Goal: Task Accomplishment & Management: Use online tool/utility

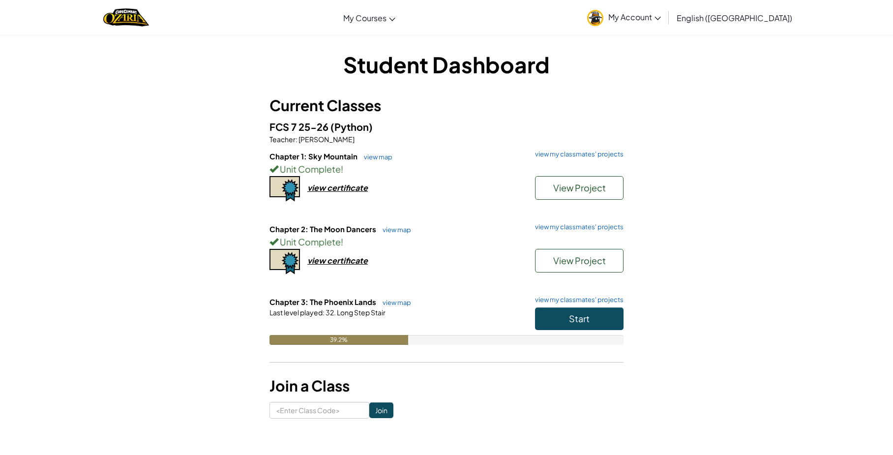
click at [583, 332] on div "Start" at bounding box center [574, 321] width 98 height 28
click at [570, 308] on button "Start" at bounding box center [579, 318] width 88 height 23
click at [584, 315] on span "Start" at bounding box center [579, 318] width 21 height 11
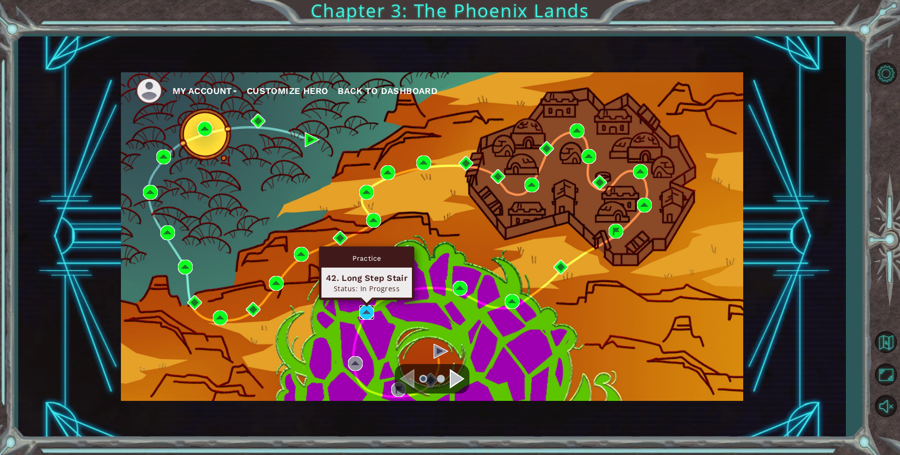
click at [362, 313] on img at bounding box center [366, 312] width 15 height 15
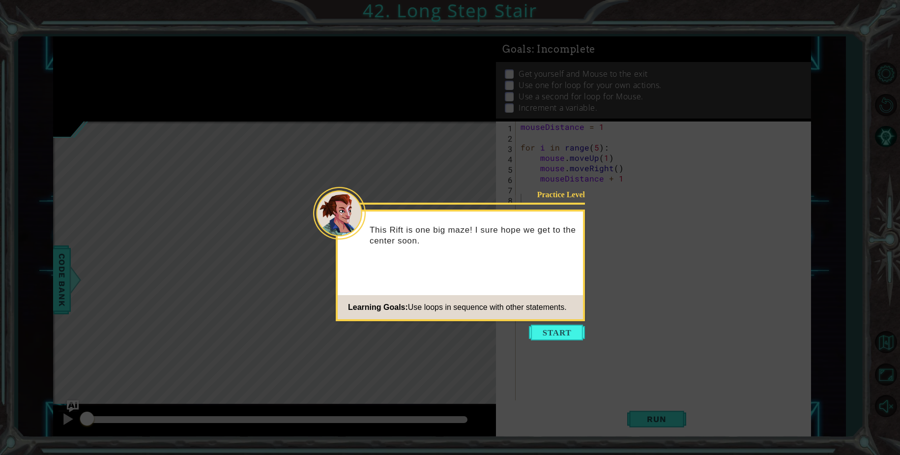
click at [569, 320] on div "Practice Level This Rift is one big maze! I sure hope we get to the center soon…" at bounding box center [460, 265] width 249 height 112
click at [594, 338] on icon at bounding box center [450, 227] width 900 height 455
click at [577, 327] on button "Start" at bounding box center [557, 332] width 56 height 16
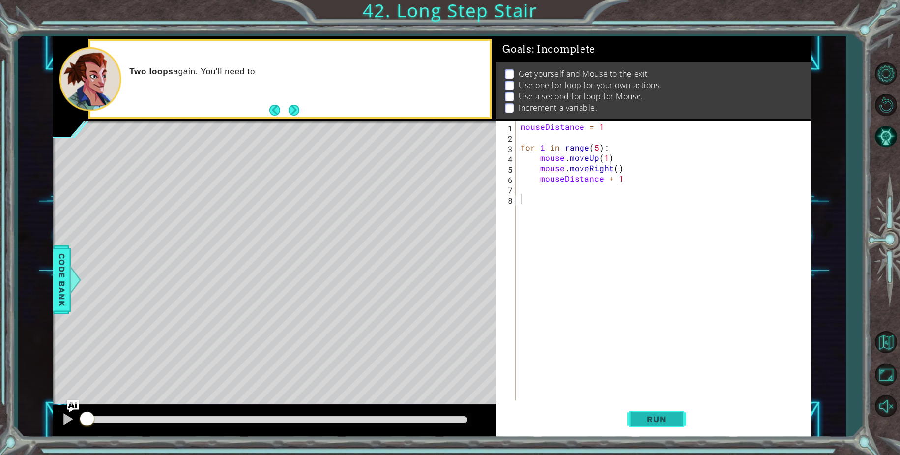
click at [643, 413] on button "Run" at bounding box center [656, 418] width 59 height 31
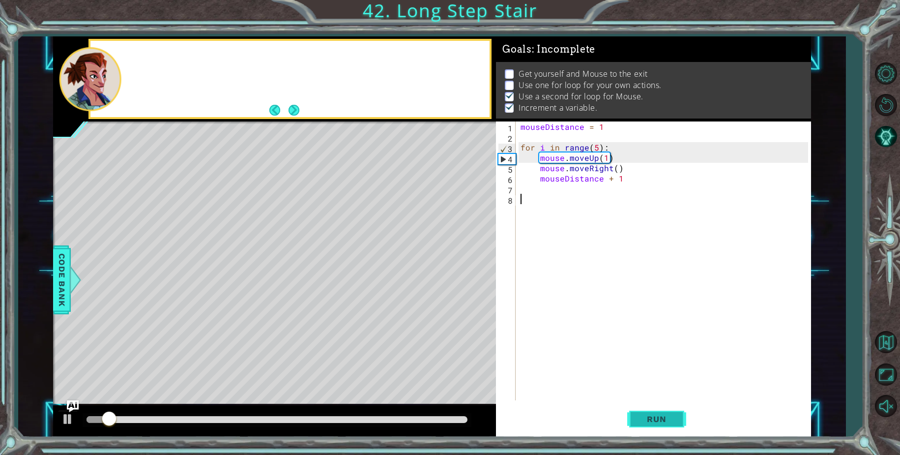
scroll to position [5, 0]
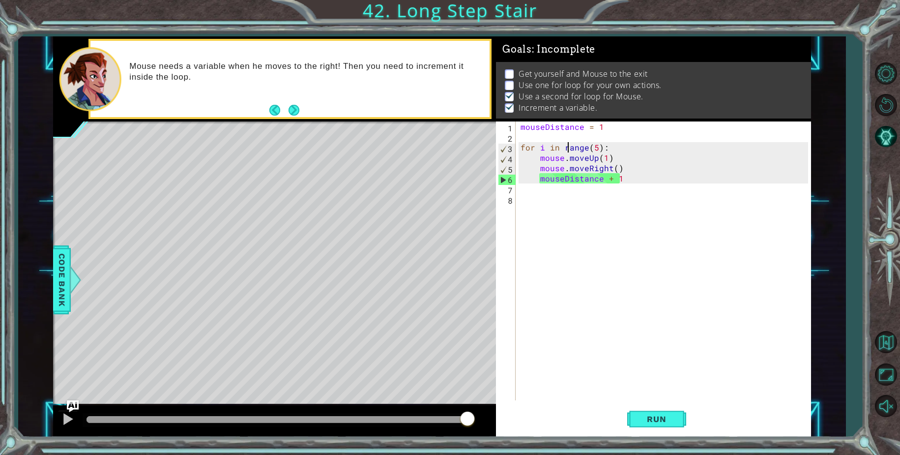
click at [570, 145] on div "mouseDistance = 1 for i in range ( 5 ) : mouse . moveUp ( 1 ) mouse . moveRight…" at bounding box center [666, 270] width 294 height 299
type textarea "for i in range(5):"
click at [572, 136] on div "mouseDistance = 1 for i in range ( 5 ) : mouse . moveUp ( 1 ) mouse . moveRight…" at bounding box center [666, 270] width 294 height 299
click at [522, 126] on div "mouseDistance = 1 for i in range ( 5 ) : mouse . moveUp ( 1 ) mouse . moveRight…" at bounding box center [666, 270] width 294 height 299
type textarea "mouseDistance = 1"
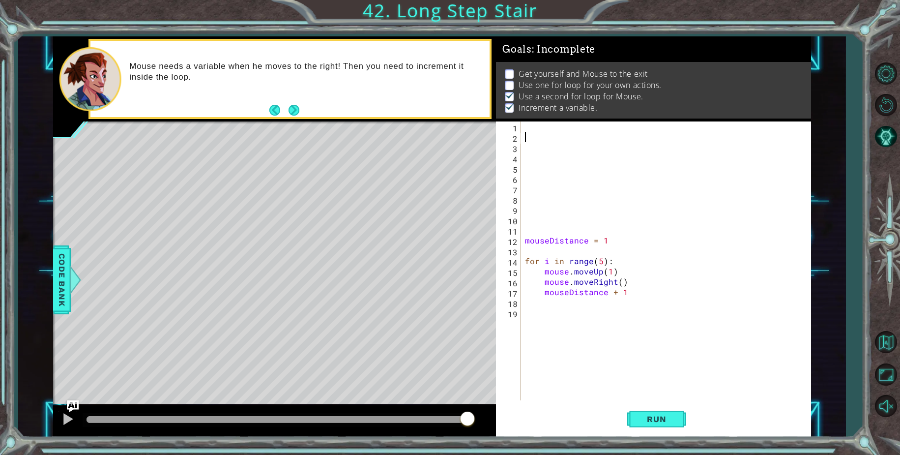
click at [548, 136] on div "mouseDistance = 1 for i in range ( 5 ) : mouse . moveUp ( 1 ) mouse . moveRight…" at bounding box center [668, 270] width 290 height 299
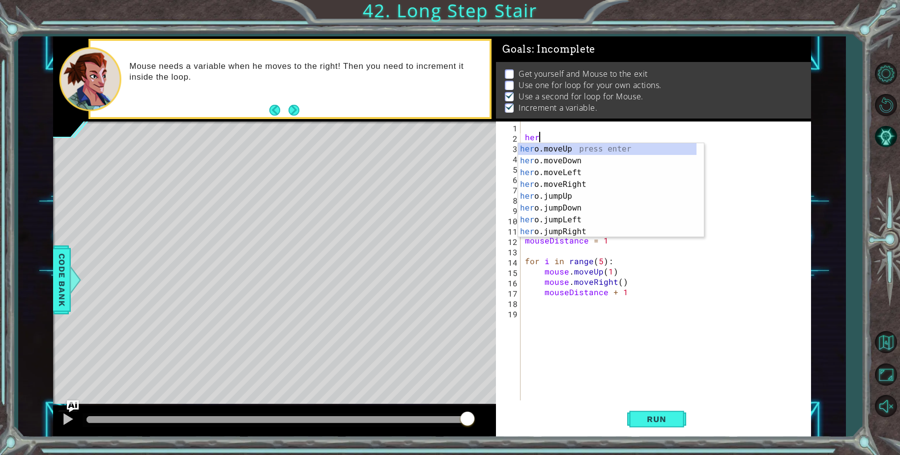
scroll to position [0, 0]
type textarea "h"
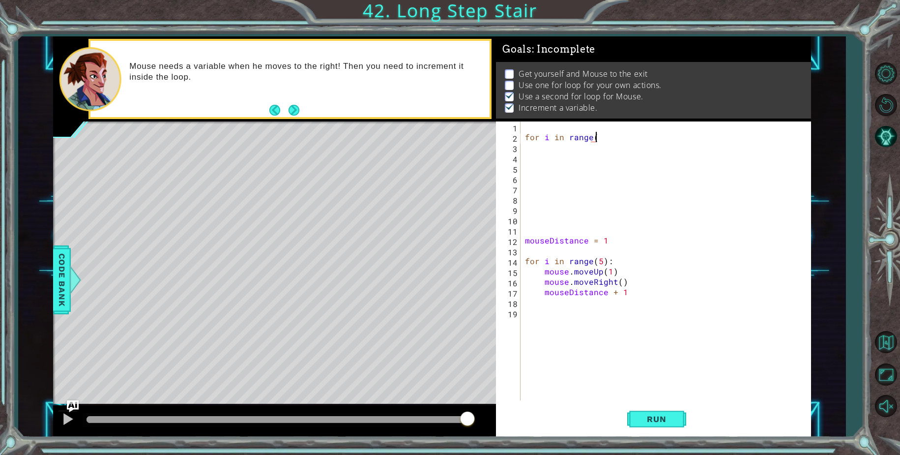
scroll to position [0, 4]
click at [630, 135] on div "for i in range ( 3 ) mouseDistance = 1 for i in range ( 5 ) : mouse . moveUp ( …" at bounding box center [668, 270] width 290 height 299
type textarea "for i in range(3):"
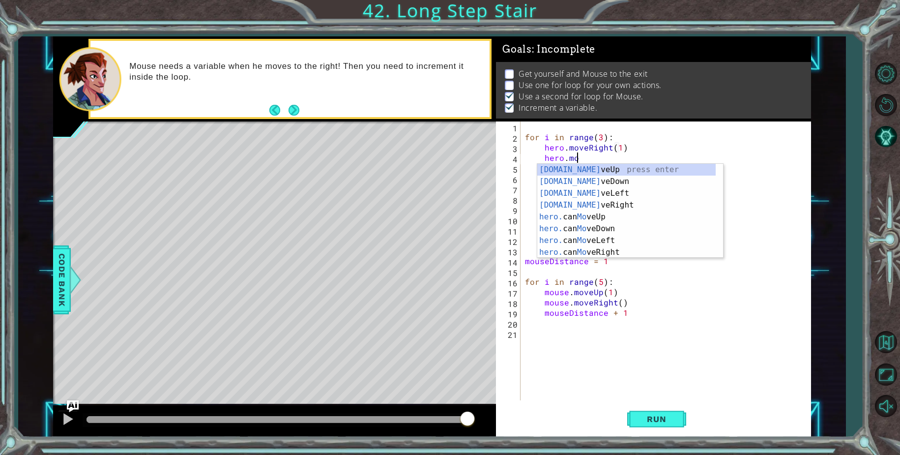
scroll to position [0, 8]
type textarea "hero.moveUp(1)"
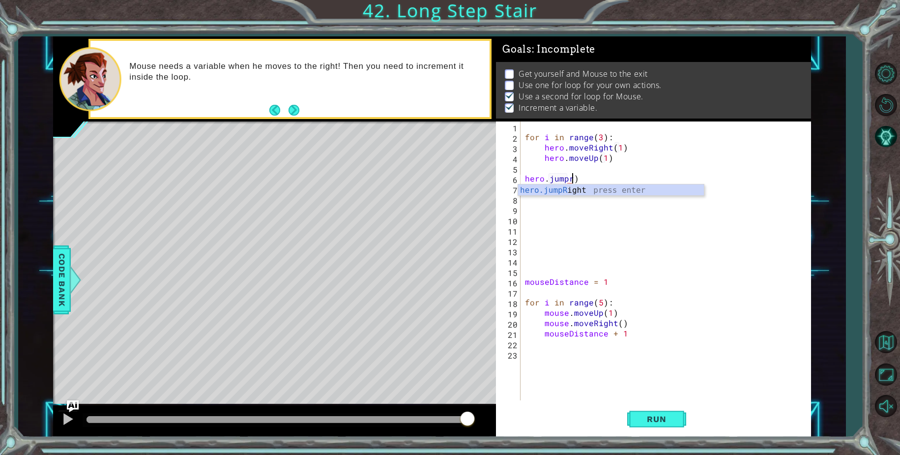
scroll to position [0, 3]
type textarea "hero.jumpRight()"
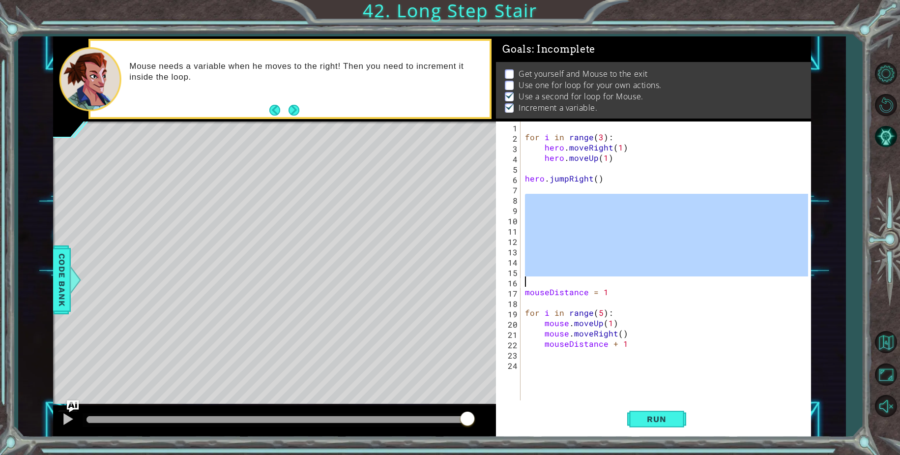
drag, startPoint x: 533, startPoint y: 195, endPoint x: 598, endPoint y: 285, distance: 110.9
click at [598, 285] on div "for i in range ( 3 ) : hero . moveRight ( 1 ) hero . moveUp ( 1 ) hero . jumpRi…" at bounding box center [668, 270] width 290 height 299
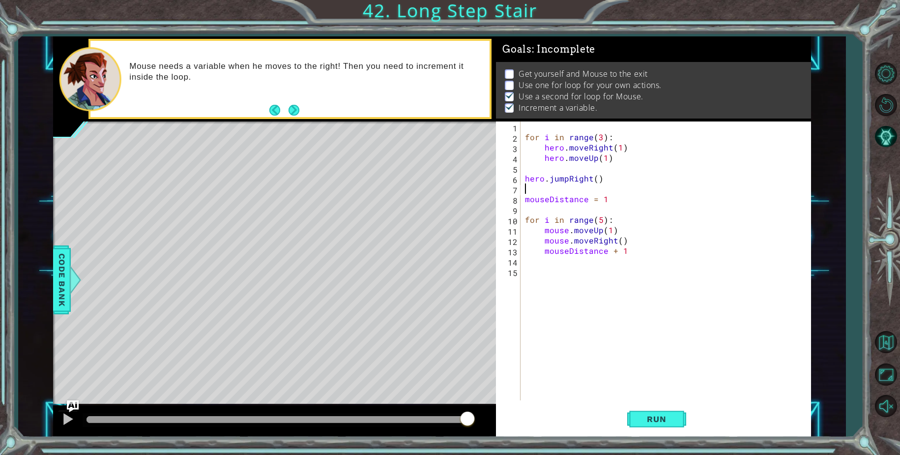
click at [583, 283] on div "for i in range ( 3 ) : hero . moveRight ( 1 ) hero . moveUp ( 1 ) hero . jumpRi…" at bounding box center [668, 270] width 290 height 299
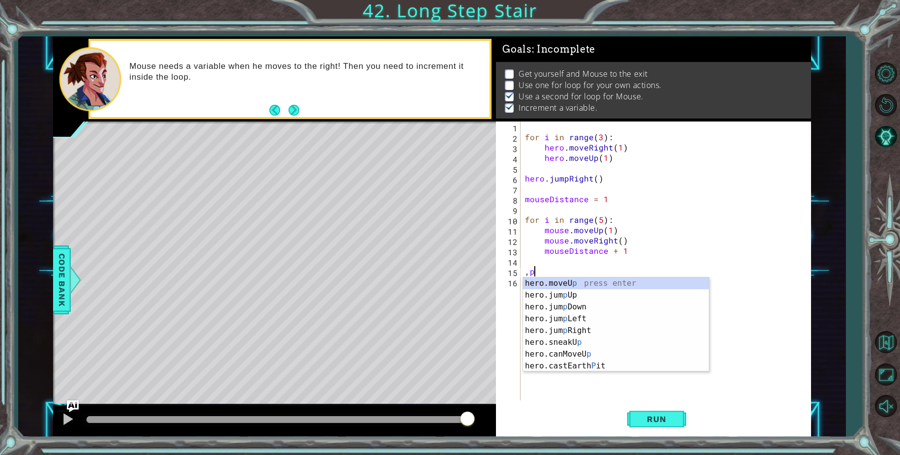
type textarea ","
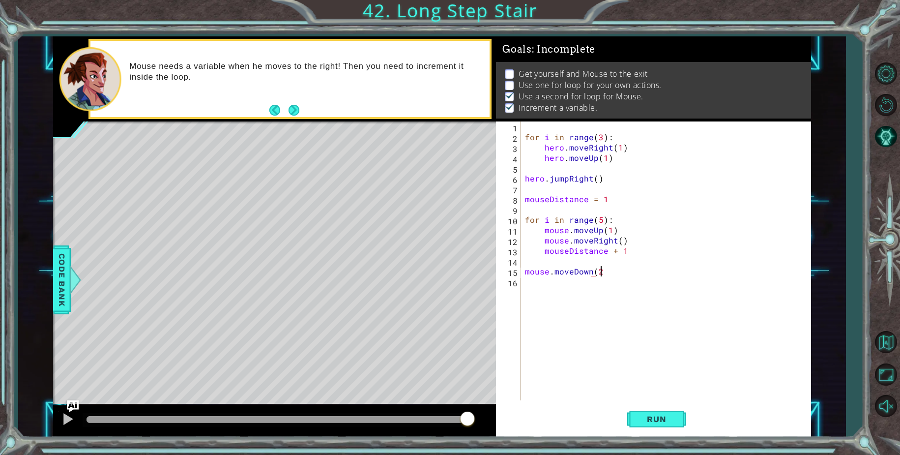
scroll to position [0, 4]
type textarea "mouse.moveDown(2)"
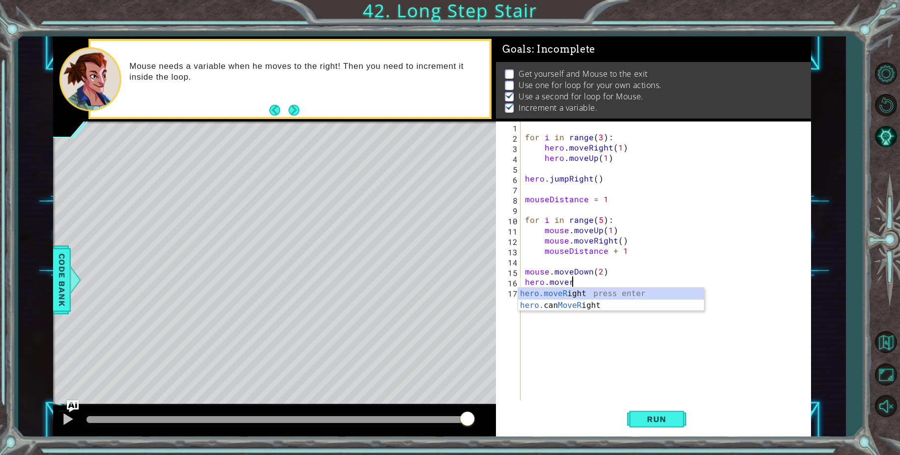
scroll to position [0, 2]
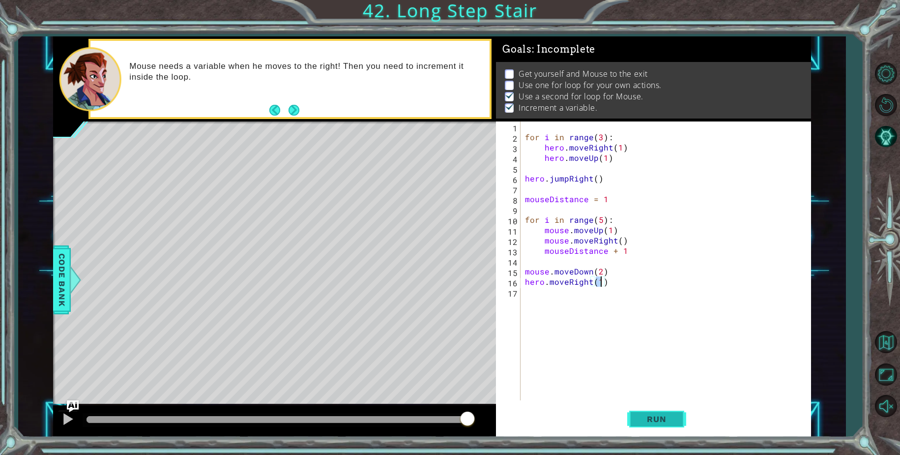
type textarea "hero.moveRight(1)"
click at [675, 427] on button "Run" at bounding box center [656, 418] width 59 height 31
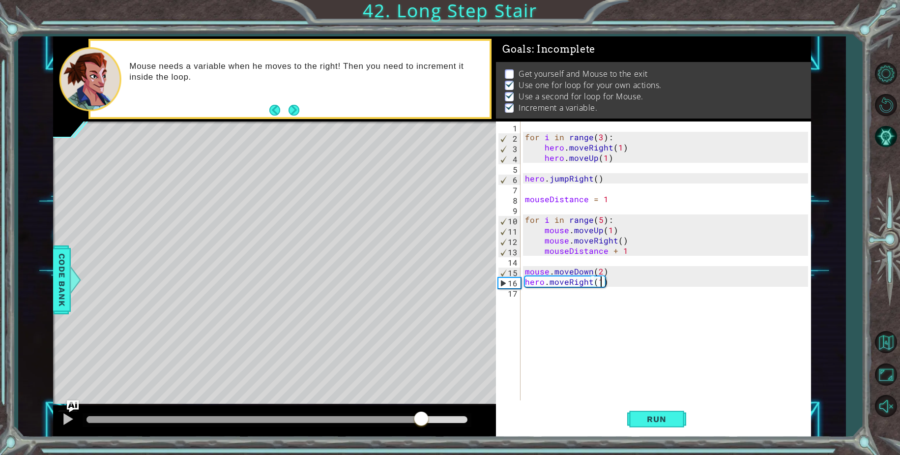
drag, startPoint x: 155, startPoint y: 414, endPoint x: 422, endPoint y: 392, distance: 267.9
click at [422, 392] on div "methods hero moveUp() moveDown() moveLeft() moveRight() sneakUp() sneakDown() s…" at bounding box center [432, 236] width 759 height 400
click at [554, 264] on div "for i in range ( 3 ) : hero . moveRight ( 1 ) hero . moveUp ( 1 ) hero . jumpRi…" at bounding box center [668, 270] width 290 height 299
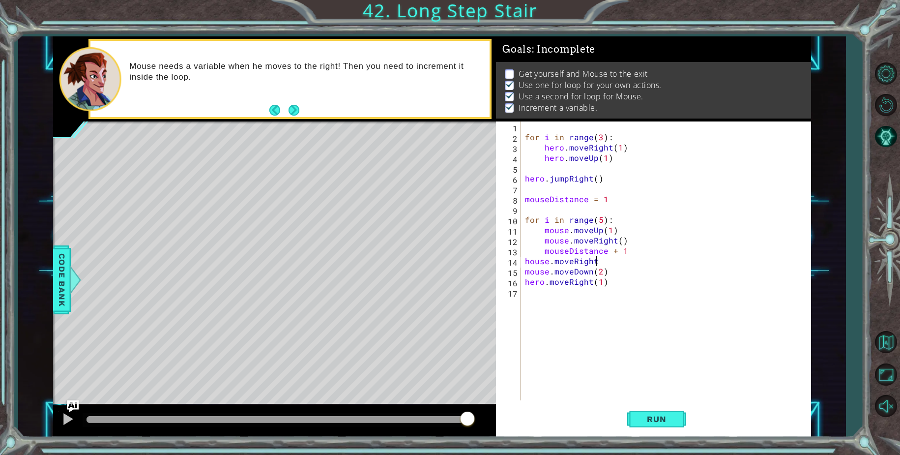
scroll to position [0, 4]
click at [530, 260] on div "for i in range ( 3 ) : hero . moveRight ( 1 ) hero . moveUp ( 1 ) hero . jumpRi…" at bounding box center [668, 270] width 290 height 299
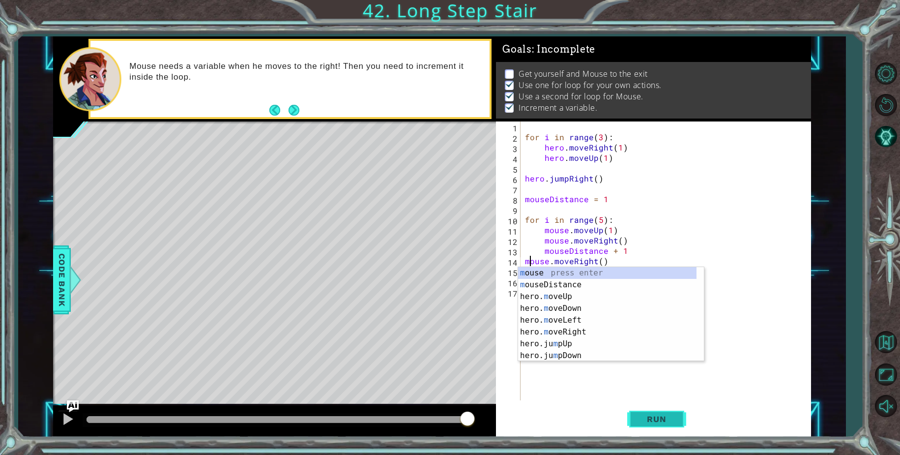
type textarea "mouse.moveRight()"
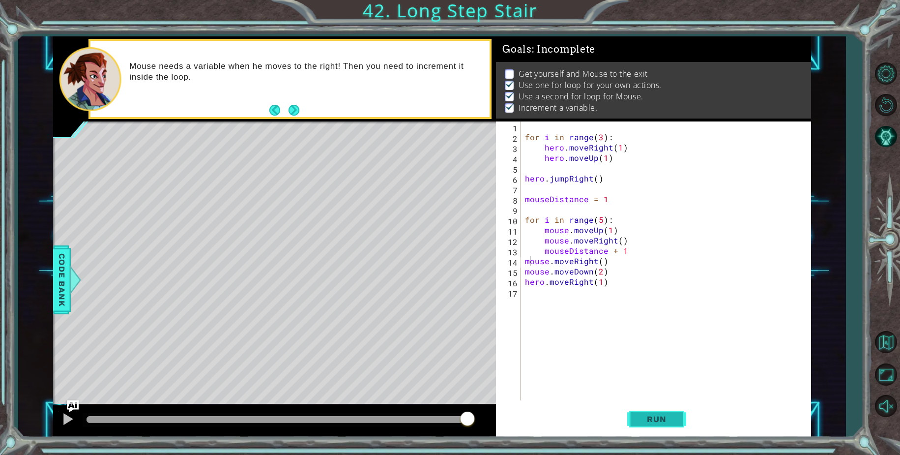
click at [656, 419] on span "Run" at bounding box center [656, 419] width 39 height 10
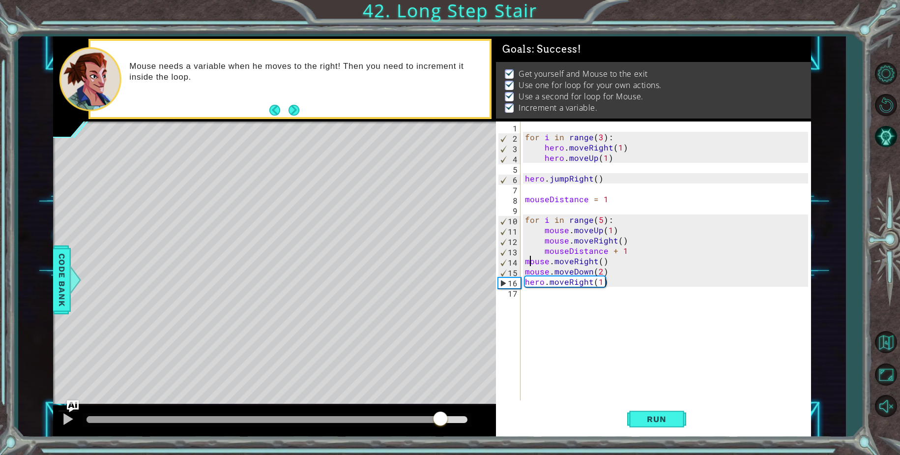
drag, startPoint x: 195, startPoint y: 421, endPoint x: 503, endPoint y: 363, distance: 313.3
click at [469, 398] on div "methods hero moveUp() moveDown() moveLeft() moveRight() sneakUp() sneakDown() s…" at bounding box center [432, 236] width 759 height 400
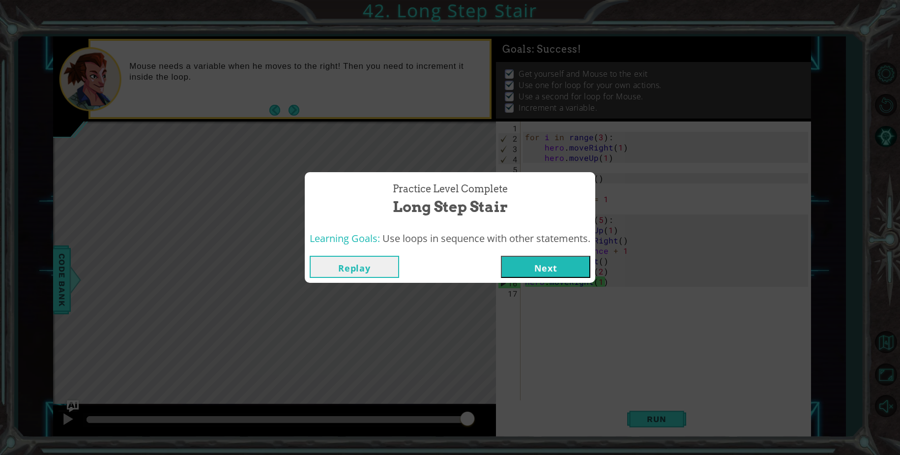
click at [555, 268] on button "Next" at bounding box center [545, 267] width 89 height 22
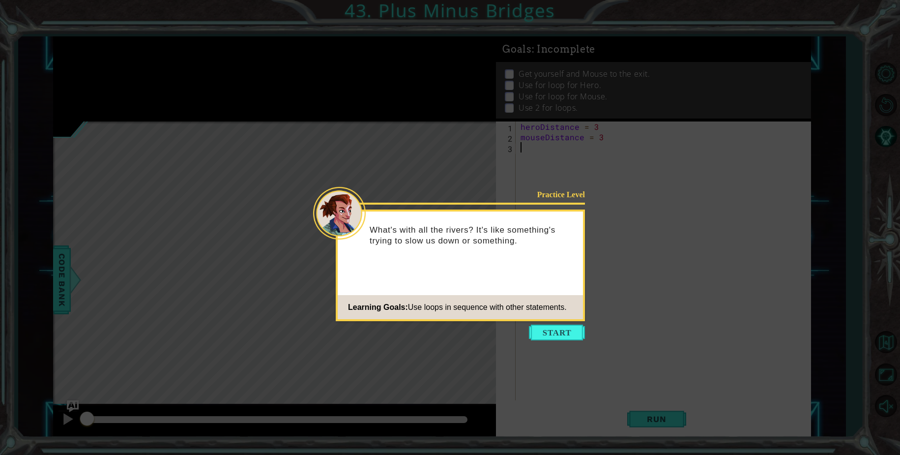
click at [559, 343] on icon at bounding box center [450, 227] width 900 height 455
click at [561, 330] on button "Start" at bounding box center [557, 332] width 56 height 16
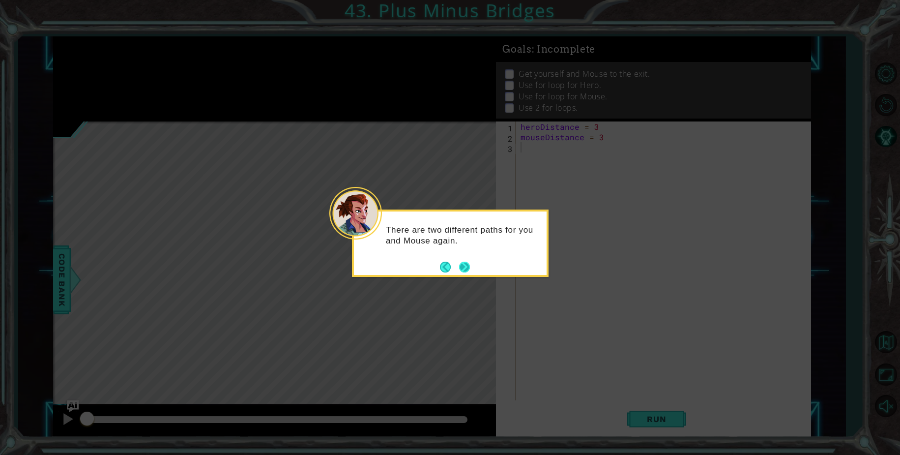
click at [462, 265] on button "Next" at bounding box center [464, 267] width 12 height 12
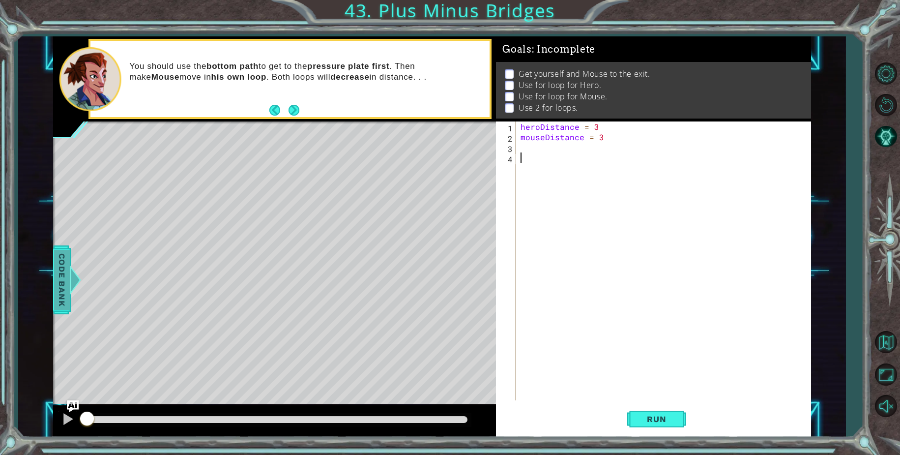
click at [62, 259] on span "Code Bank" at bounding box center [62, 280] width 16 height 60
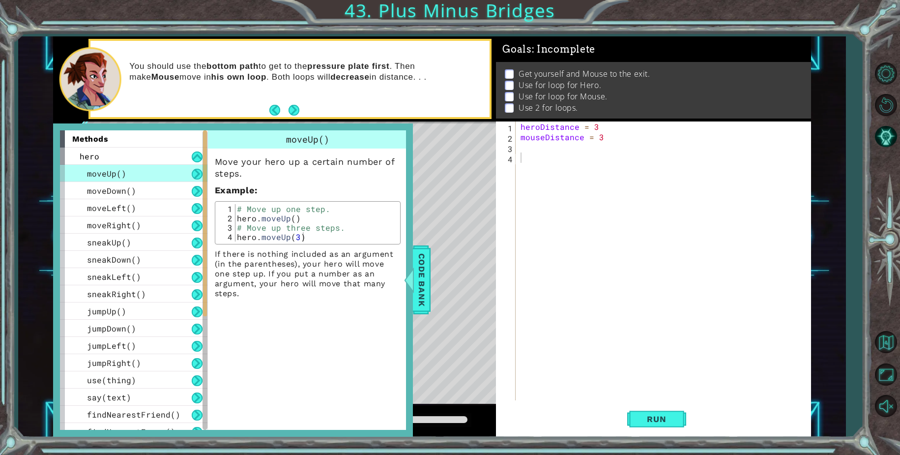
click at [206, 281] on div "methods hero moveUp() moveDown() moveLeft() moveRight() sneakUp() sneakDown() s…" at bounding box center [233, 279] width 346 height 299
drag, startPoint x: 202, startPoint y: 282, endPoint x: 201, endPoint y: 320, distance: 38.4
click at [201, 320] on div "moveUp() moveDown() moveLeft() moveRight() sneakUp() sneakDown() sneakLeft() sn…" at bounding box center [133, 380] width 147 height 430
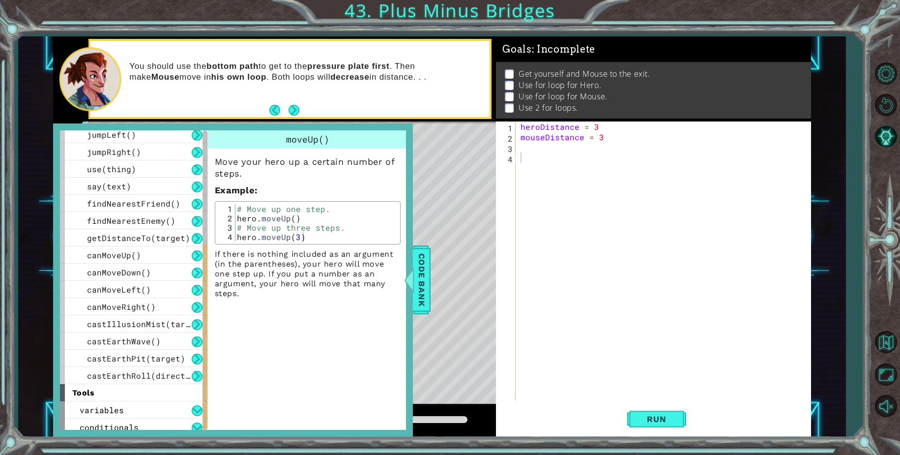
scroll to position [234, 0]
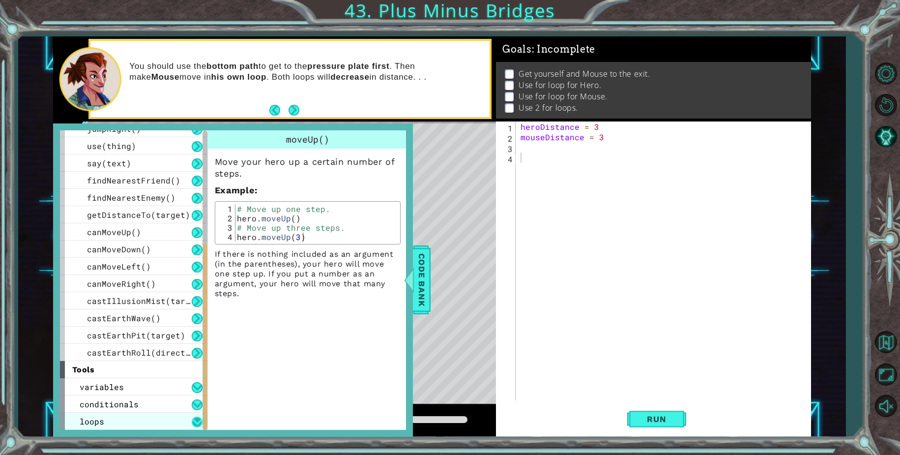
drag, startPoint x: 204, startPoint y: 310, endPoint x: 199, endPoint y: 426, distance: 115.6
click at [206, 442] on div "1 ההההההההההההההההההההההההההההההההההההההההההההההההההההההההההההההההההההההההההההה…" at bounding box center [450, 227] width 900 height 455
click at [176, 382] on div "variables" at bounding box center [133, 386] width 147 height 17
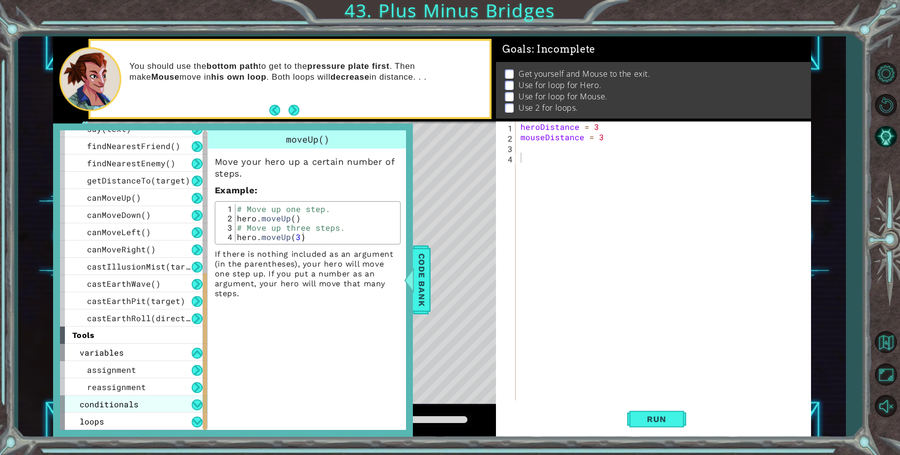
drag, startPoint x: 206, startPoint y: 380, endPoint x: 201, endPoint y: 397, distance: 18.7
click at [201, 397] on div "methods hero moveUp() moveDown() moveLeft() moveRight() sneakUp() sneakDown() s…" at bounding box center [133, 279] width 147 height 299
click at [181, 377] on div "assignment" at bounding box center [133, 369] width 147 height 17
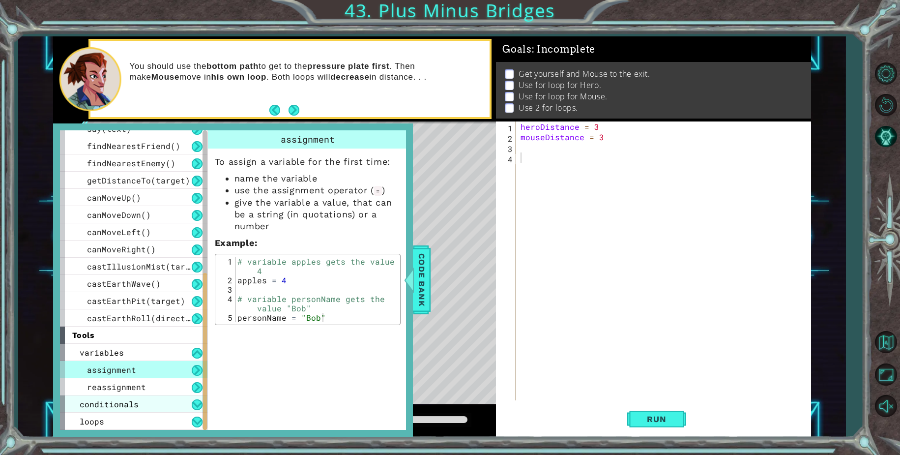
click at [191, 396] on div "conditionals" at bounding box center [133, 403] width 147 height 17
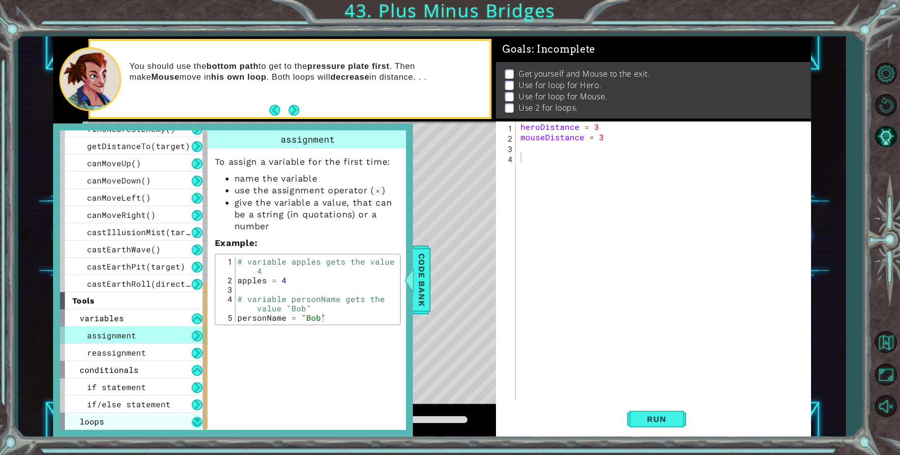
drag, startPoint x: 206, startPoint y: 376, endPoint x: 198, endPoint y: 426, distance: 50.4
click at [198, 426] on div "methods hero moveUp() moveDown() moveLeft() moveRight() sneakUp() sneakDown() s…" at bounding box center [133, 279] width 147 height 299
click at [191, 418] on div "loops" at bounding box center [133, 420] width 147 height 17
click at [204, 389] on div "methods hero moveUp() moveDown() moveLeft() moveRight() sneakUp() sneakDown() s…" at bounding box center [233, 279] width 346 height 299
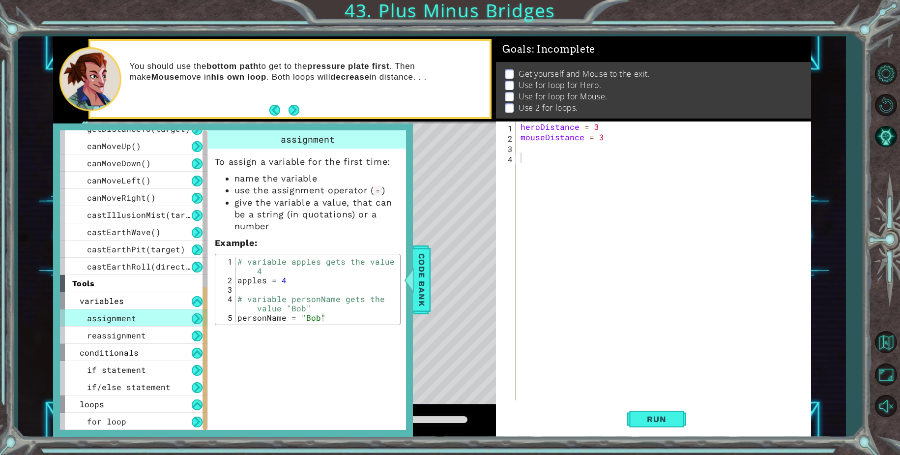
drag, startPoint x: 204, startPoint y: 389, endPoint x: 198, endPoint y: 433, distance: 44.2
click at [198, 433] on div "methods hero moveUp() moveDown() moveLeft() moveRight() sneakUp() sneakDown() s…" at bounding box center [233, 279] width 360 height 313
click at [190, 414] on div "for loop" at bounding box center [133, 420] width 147 height 17
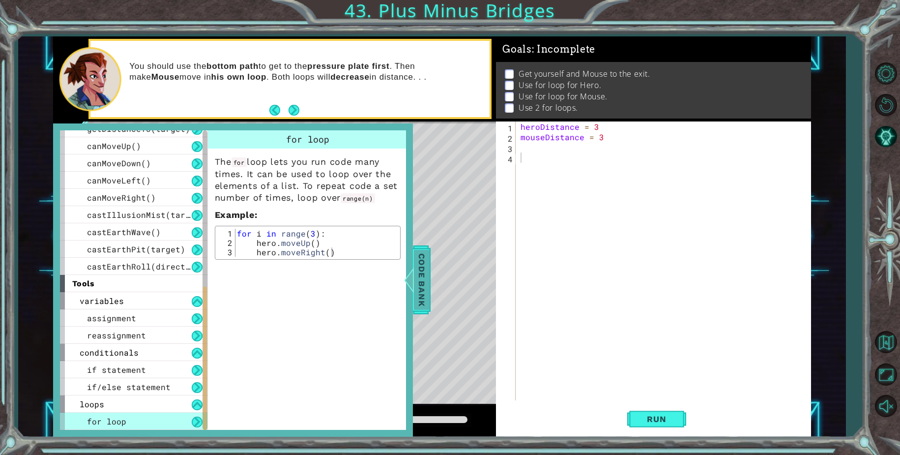
click at [414, 266] on div at bounding box center [409, 279] width 12 height 29
